Goal: Transaction & Acquisition: Obtain resource

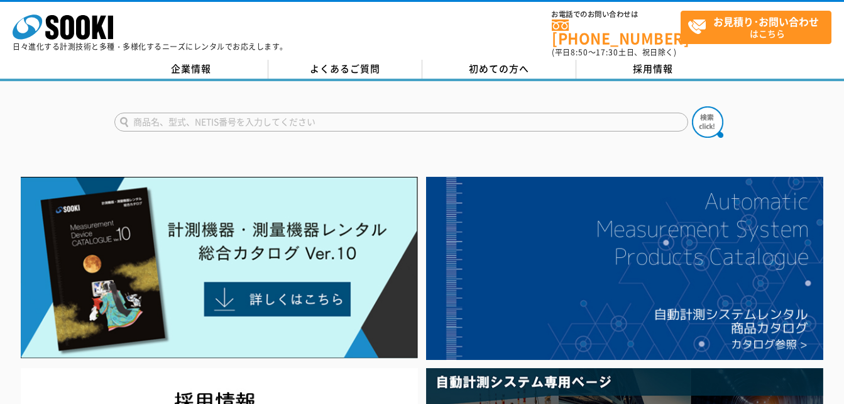
click at [224, 113] on input "text" at bounding box center [401, 122] width 574 height 19
type input "LN"
click at [720, 116] on img at bounding box center [707, 121] width 31 height 31
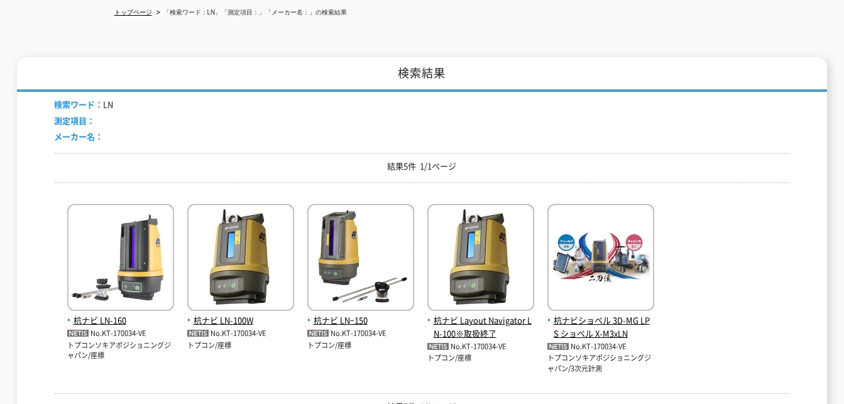
scroll to position [314, 0]
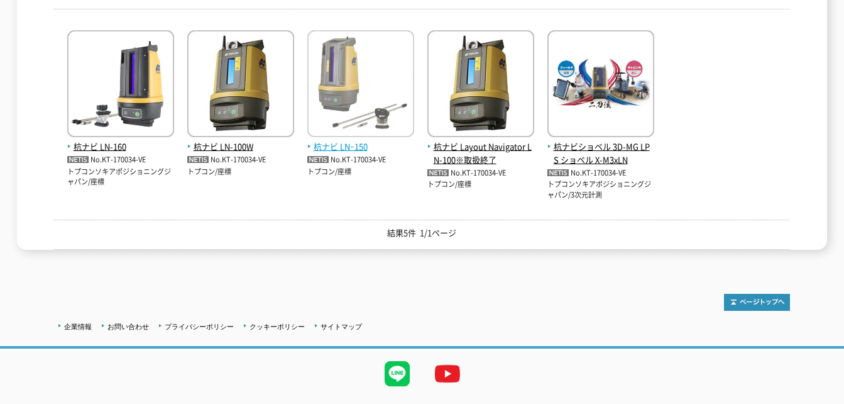
click at [344, 140] on span "杭ナビ LNｰ150" at bounding box center [360, 146] width 107 height 13
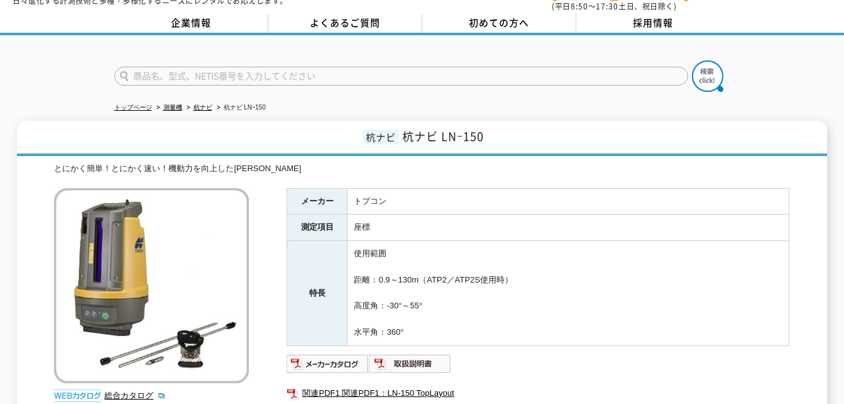
scroll to position [234, 0]
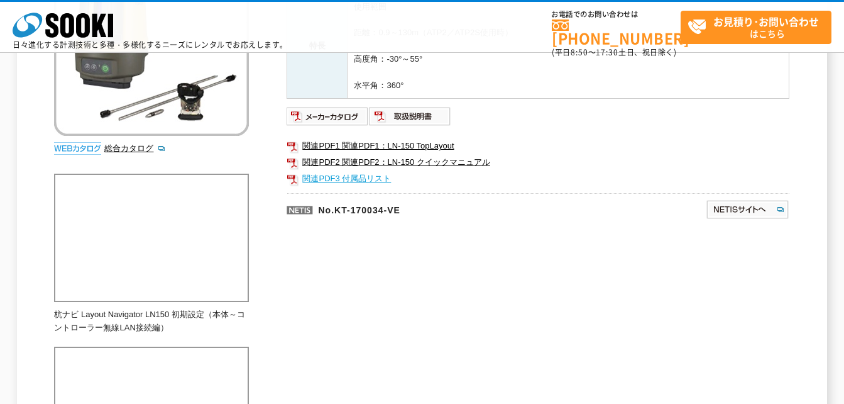
click at [385, 179] on link "関連PDF3 付属品リスト" at bounding box center [538, 178] width 503 height 16
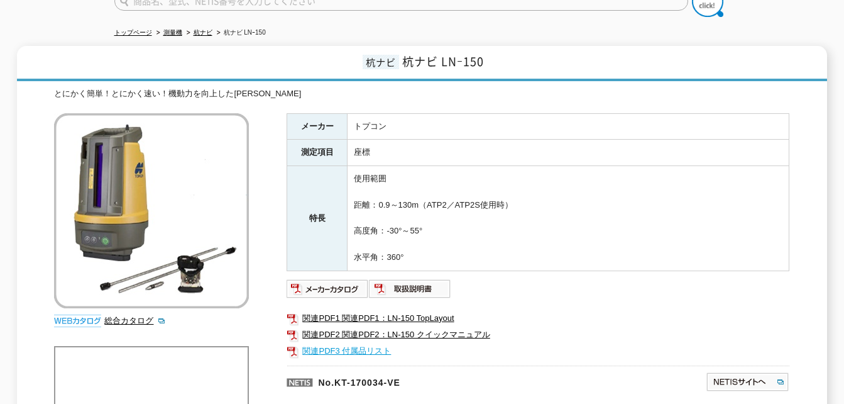
scroll to position [0, 0]
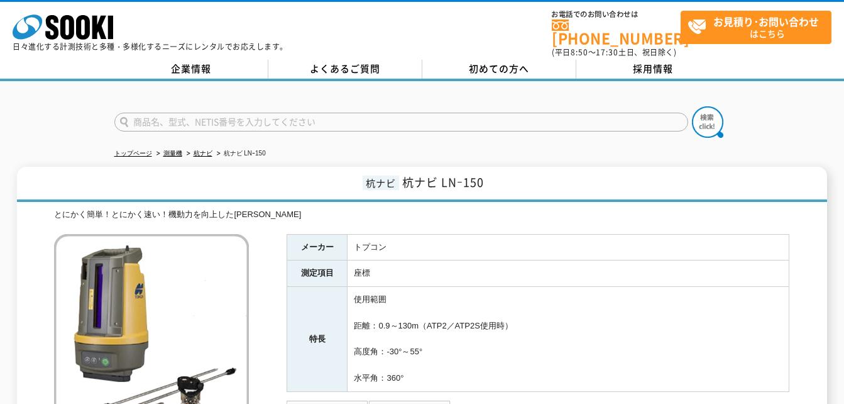
click at [204, 116] on input "text" at bounding box center [401, 122] width 574 height 19
type input "快測"
click at [692, 106] on button at bounding box center [707, 121] width 31 height 31
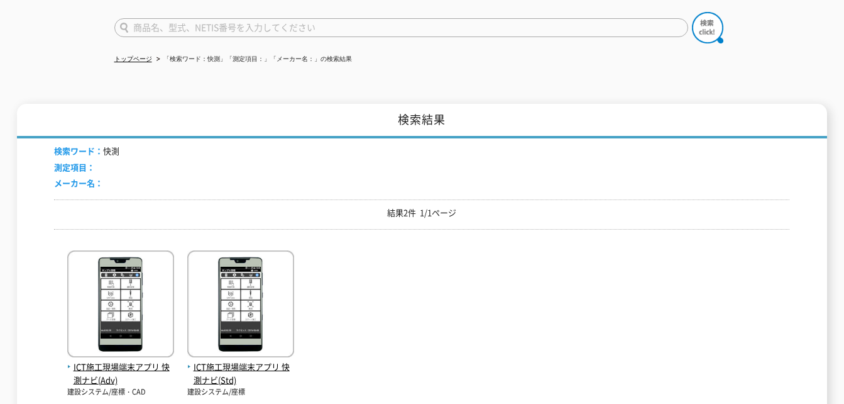
scroll to position [189, 0]
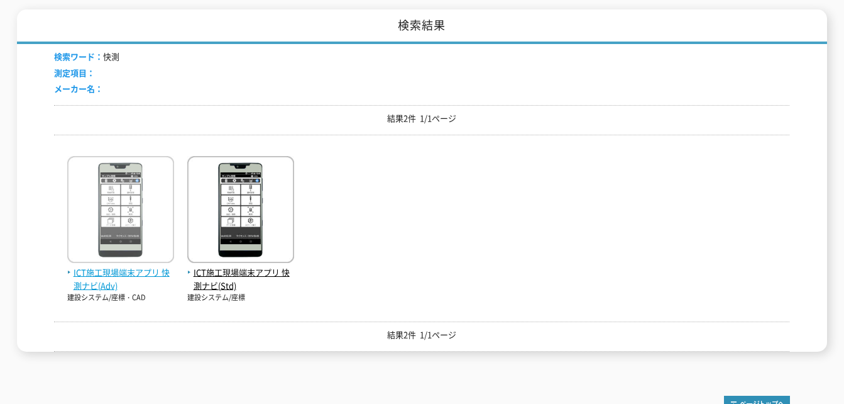
click at [113, 267] on span "ICT施工現場端末アプリ 快測ナビ(Adv)" at bounding box center [120, 279] width 107 height 26
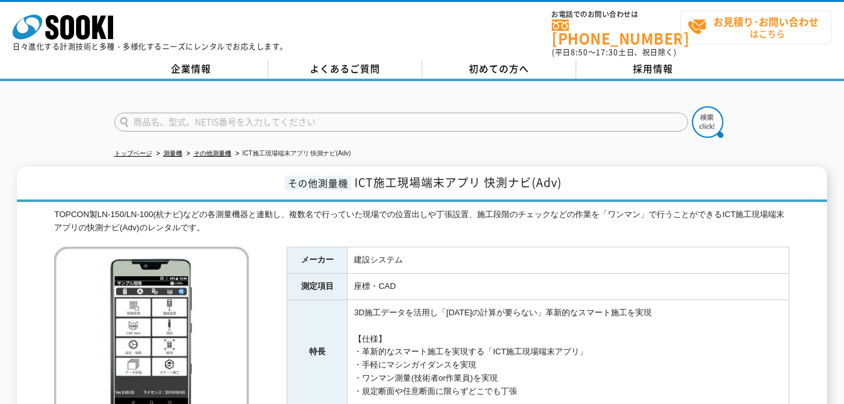
click at [721, 27] on strong "お見積り･お問い合わせ" at bounding box center [766, 21] width 106 height 15
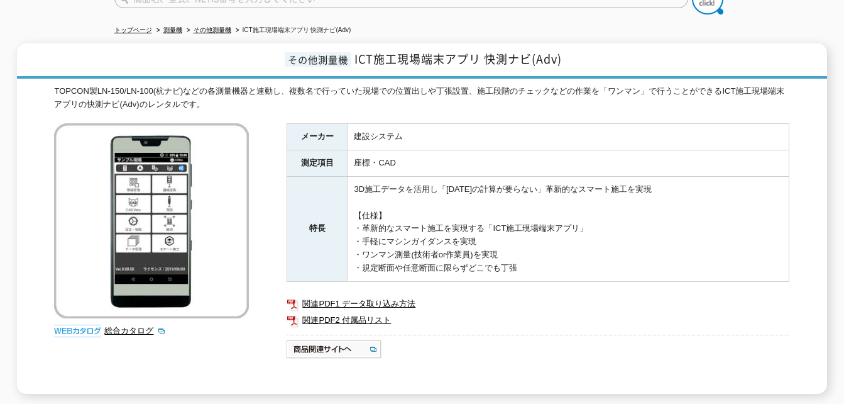
scroll to position [126, 0]
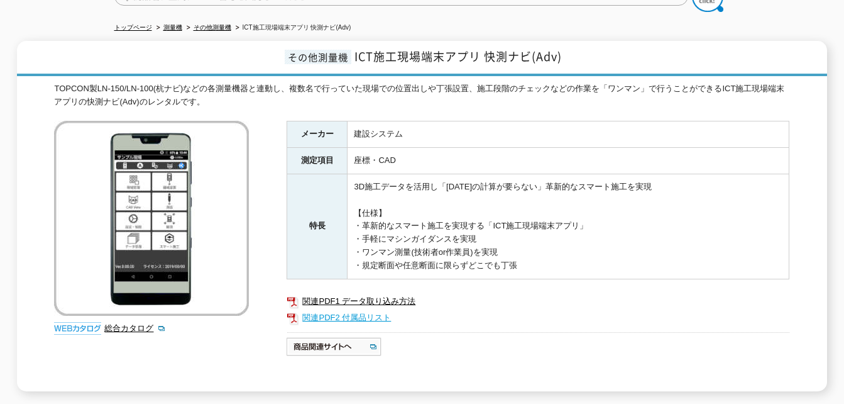
click at [361, 309] on link "関連PDF2 付属品リスト" at bounding box center [538, 317] width 503 height 16
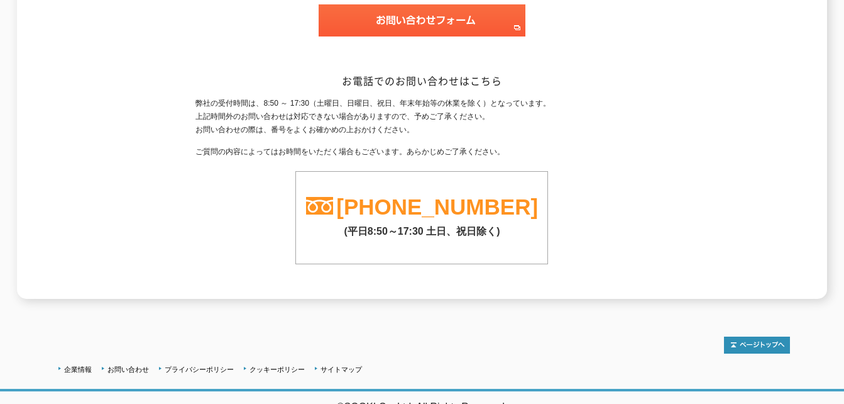
scroll to position [295, 0]
